Goal: Find specific page/section: Find specific page/section

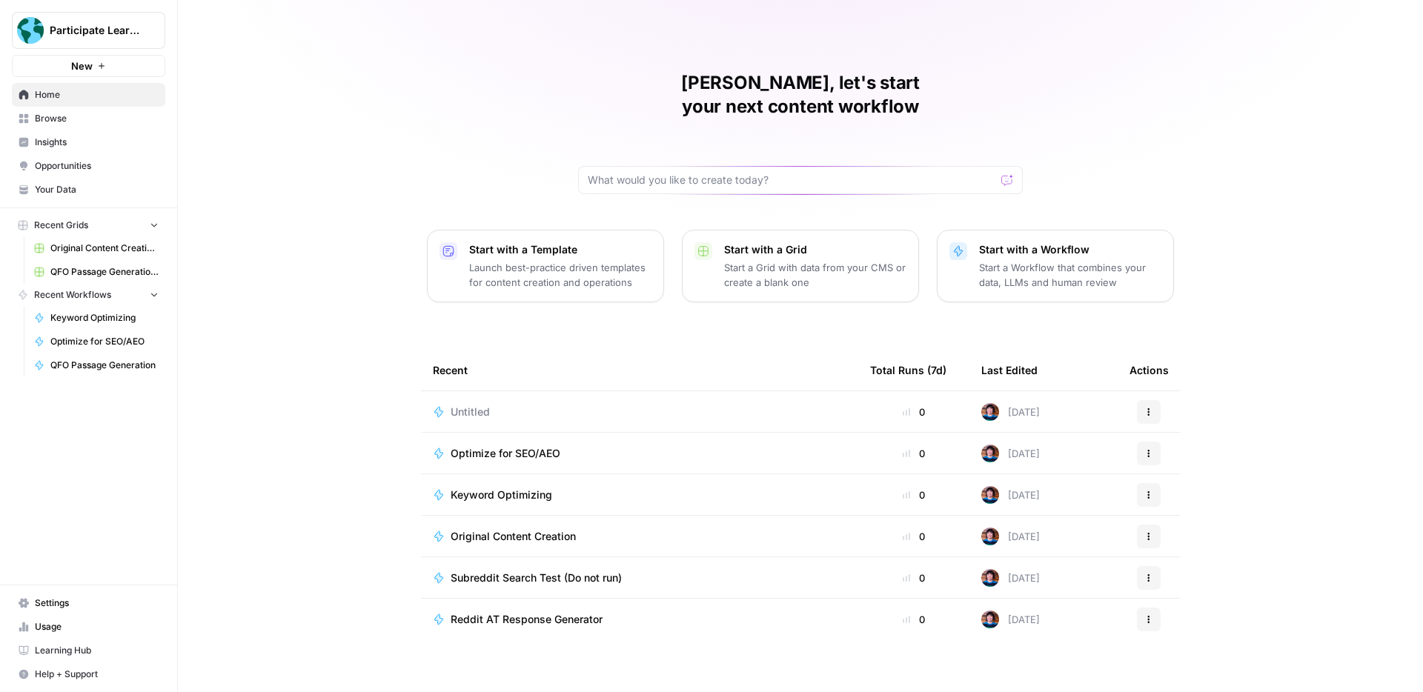
click at [97, 187] on span "Your Data" at bounding box center [97, 189] width 124 height 13
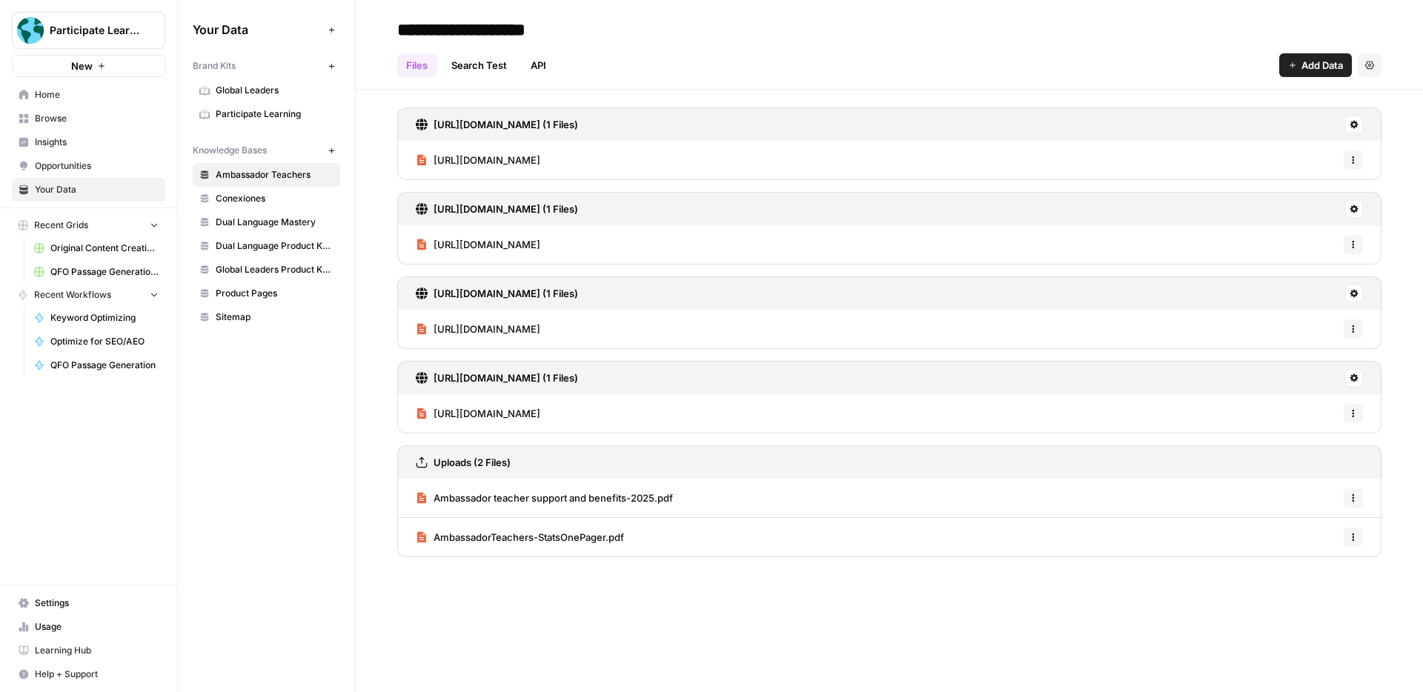
click at [245, 112] on span "Participate Learning" at bounding box center [275, 113] width 118 height 13
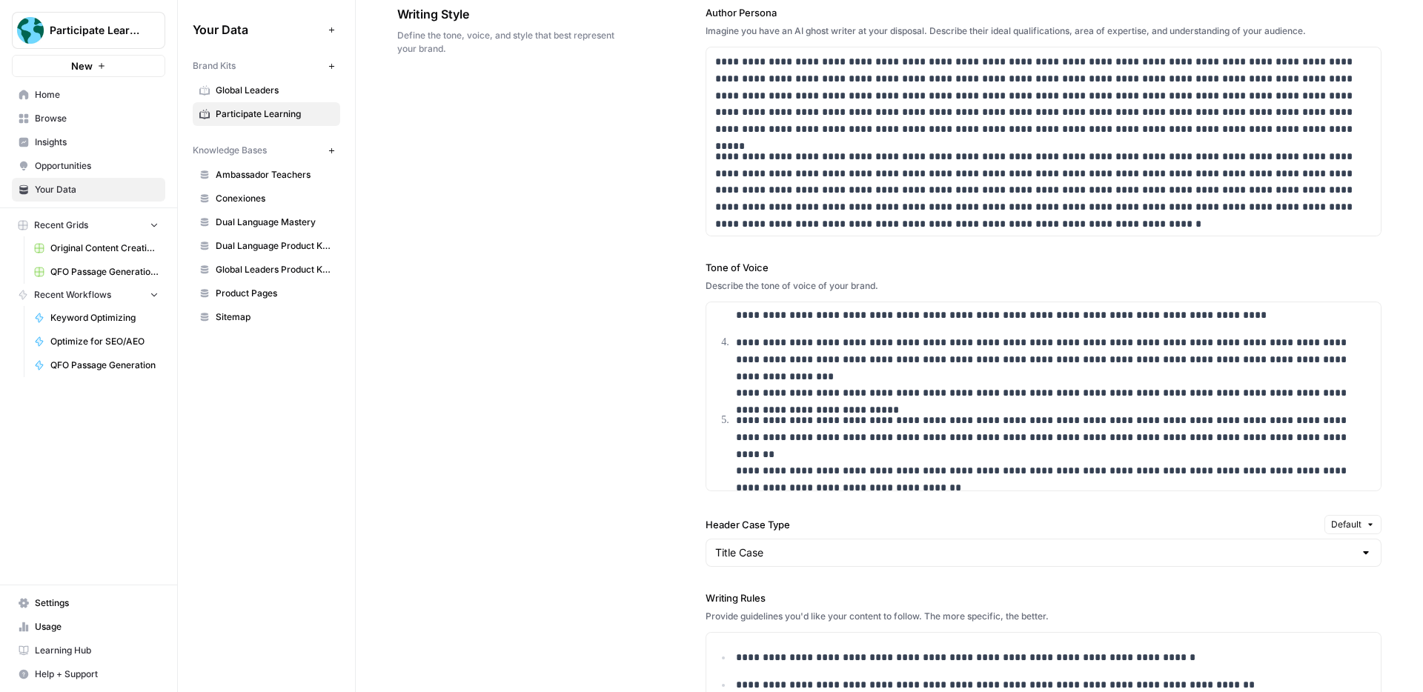
scroll to position [1047, 0]
